Goal: Find specific page/section

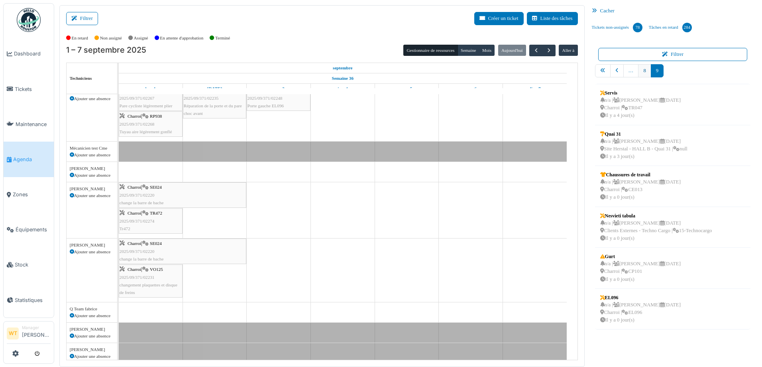
click at [641, 70] on link "8" at bounding box center [644, 70] width 13 height 13
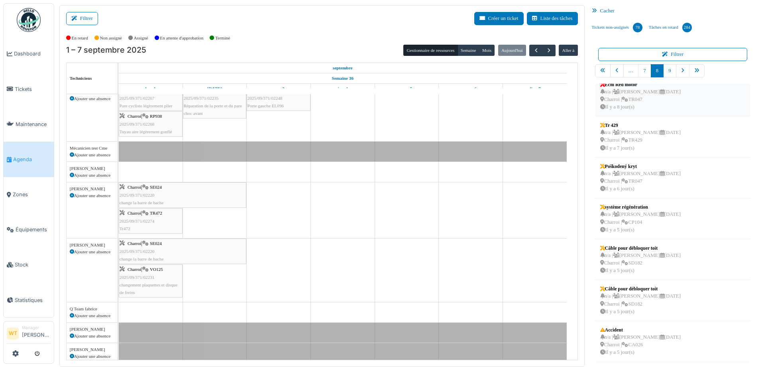
scroll to position [2, 0]
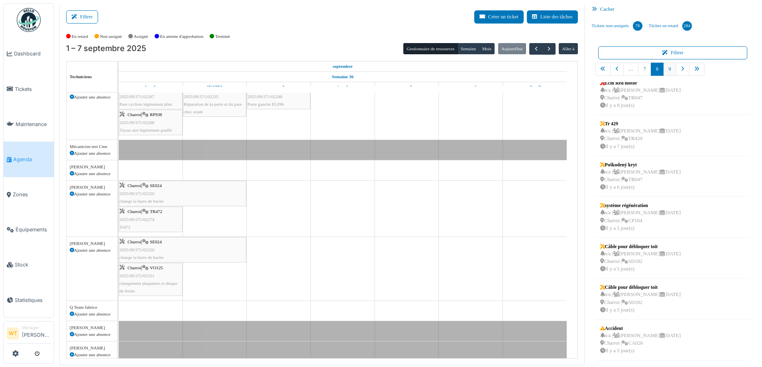
click at [664, 66] on link "9" at bounding box center [669, 69] width 13 height 13
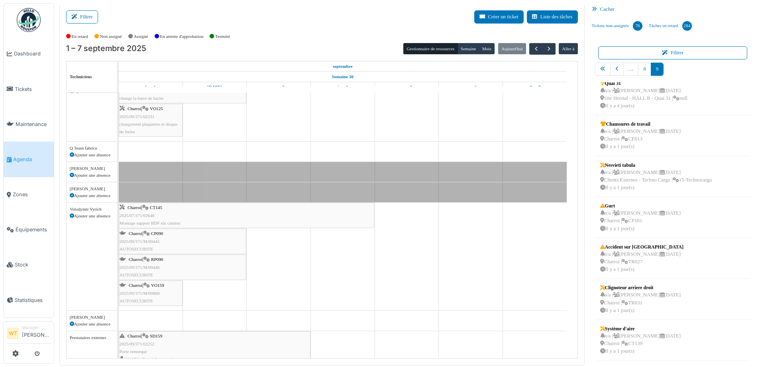
scroll to position [279, 0]
click at [160, 298] on div "Charroi | VO159 2025/09/371/M/00868 AUTOSECURITE" at bounding box center [151, 292] width 62 height 23
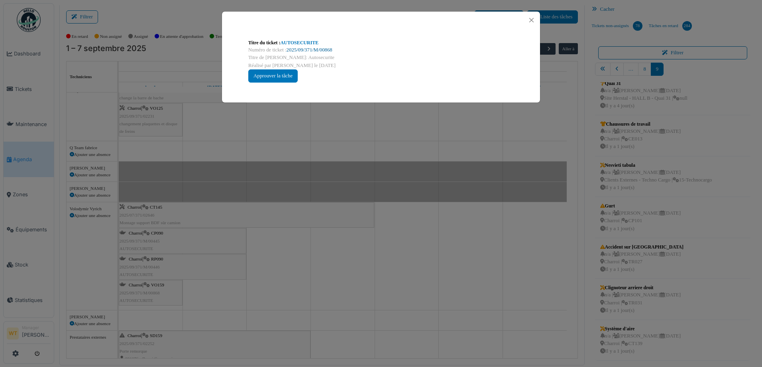
click at [323, 49] on link "2025/09/371/M/00868" at bounding box center [309, 50] width 46 height 6
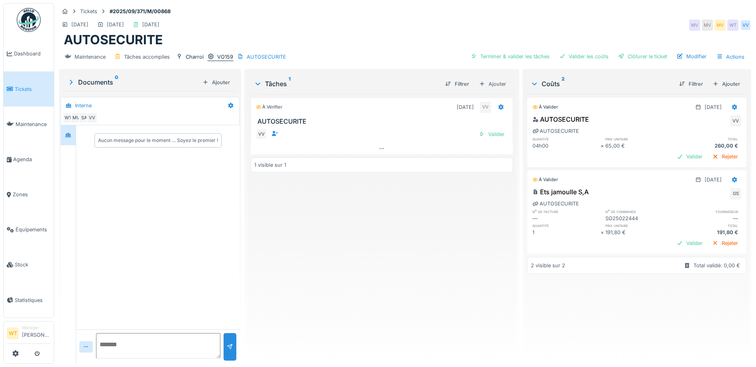
click at [213, 60] on div at bounding box center [211, 57] width 6 height 8
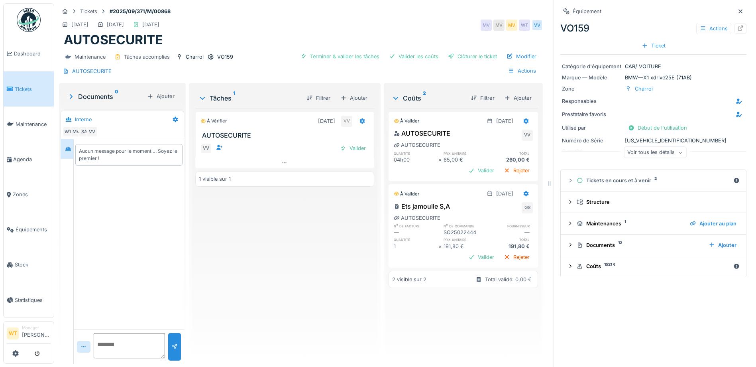
click at [653, 149] on div "Voir tous les détails" at bounding box center [654, 153] width 63 height 12
